Goal: Information Seeking & Learning: Learn about a topic

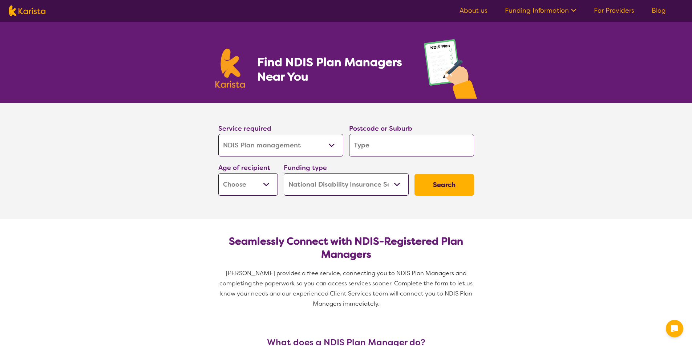
select select "NDIS Plan management"
select select "NDIS"
select select "NDIS Plan management"
select select "NDIS"
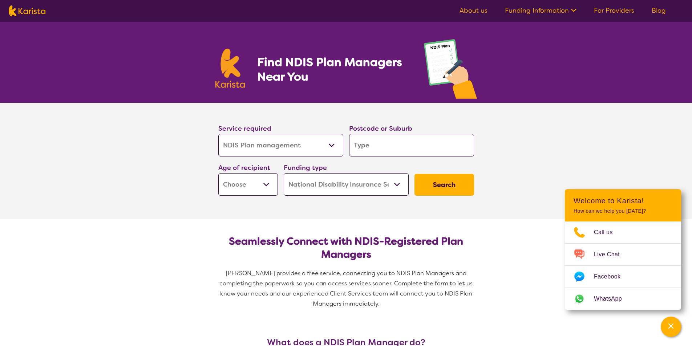
drag, startPoint x: 367, startPoint y: 142, endPoint x: 371, endPoint y: 146, distance: 5.7
click at [369, 146] on input "search" at bounding box center [411, 145] width 125 height 23
type input "2"
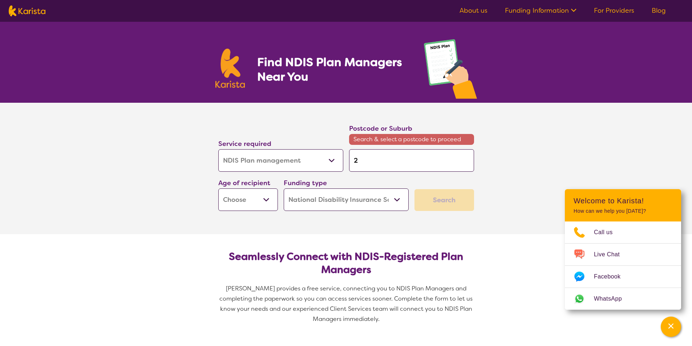
type input "21"
type input "217"
type input "2176"
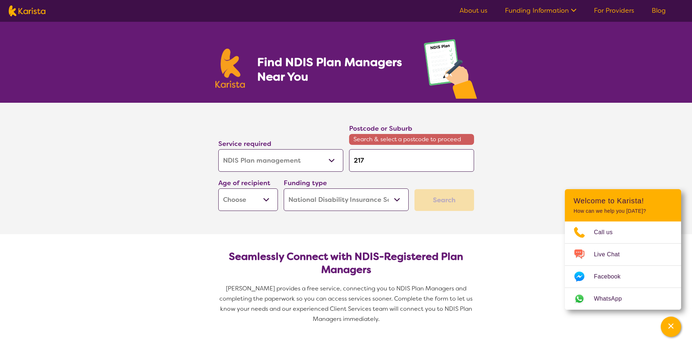
type input "2176"
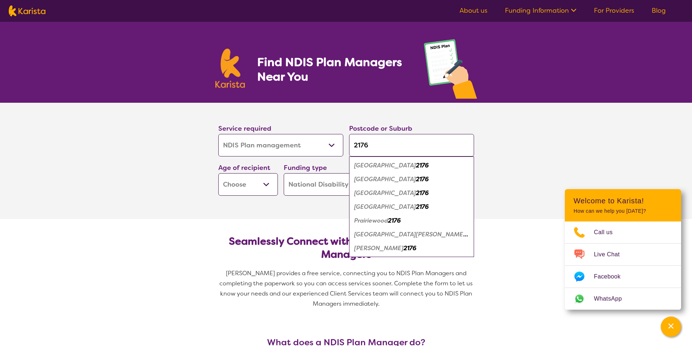
type input "2176"
click at [416, 180] on em "2176" at bounding box center [422, 179] width 13 height 8
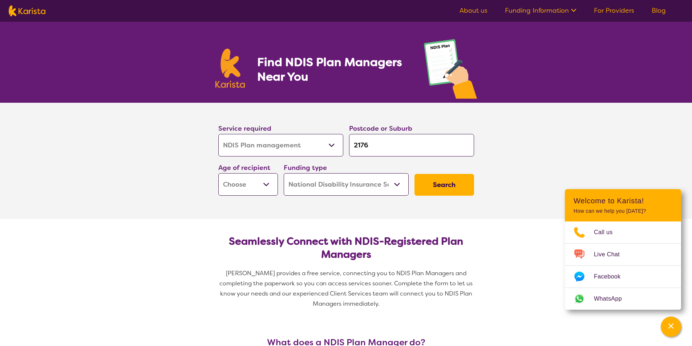
click at [271, 186] on select "Early Childhood - 0 to 9 Child - 10 to 11 Adolescent - 12 to 17 Adult - 18 to 6…" at bounding box center [248, 184] width 60 height 23
select select "AG"
click at [218, 173] on select "Early Childhood - 0 to 9 Child - 10 to 11 Adolescent - 12 to 17 Adult - 18 to 6…" at bounding box center [248, 184] width 60 height 23
select select "AG"
click at [436, 183] on button "Search" at bounding box center [444, 185] width 60 height 22
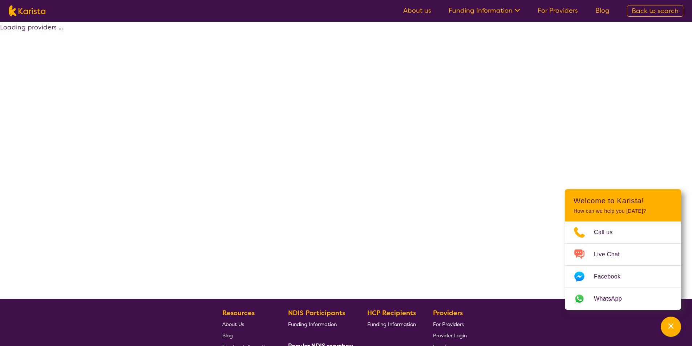
select select "by_score"
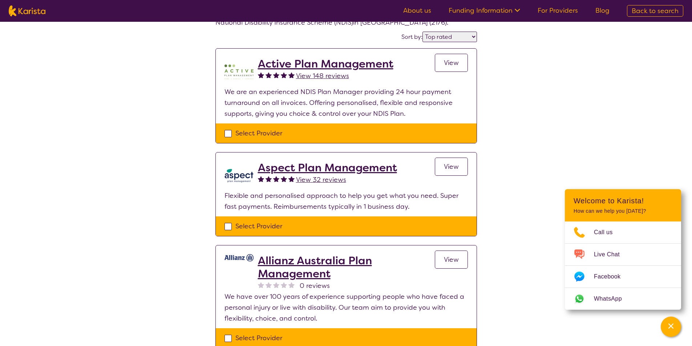
scroll to position [36, 0]
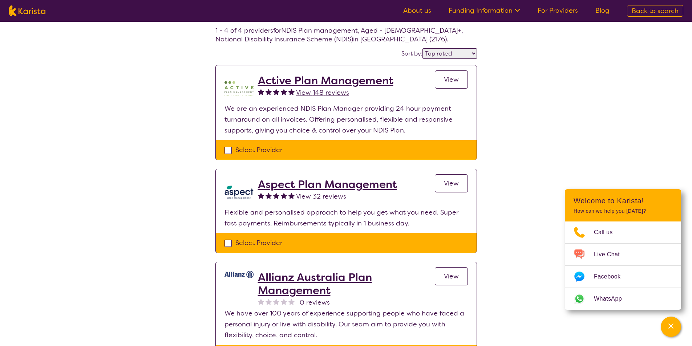
click at [326, 81] on h2 "Active Plan Management" at bounding box center [325, 80] width 135 height 13
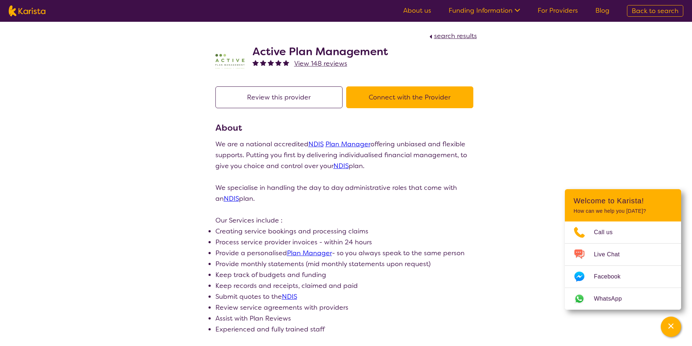
click at [424, 13] on link "About us" at bounding box center [417, 10] width 28 height 9
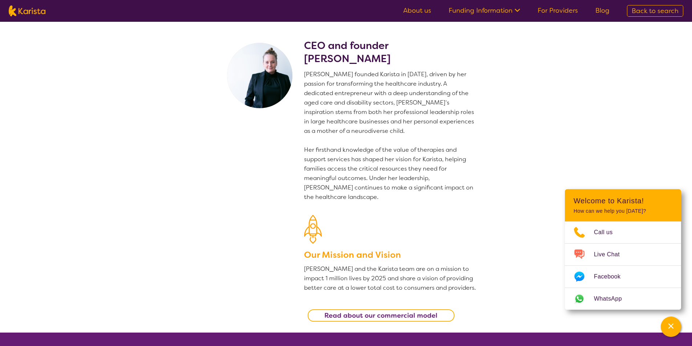
click at [544, 13] on link "For Providers" at bounding box center [558, 10] width 40 height 9
